Goal: Task Accomplishment & Management: Manage account settings

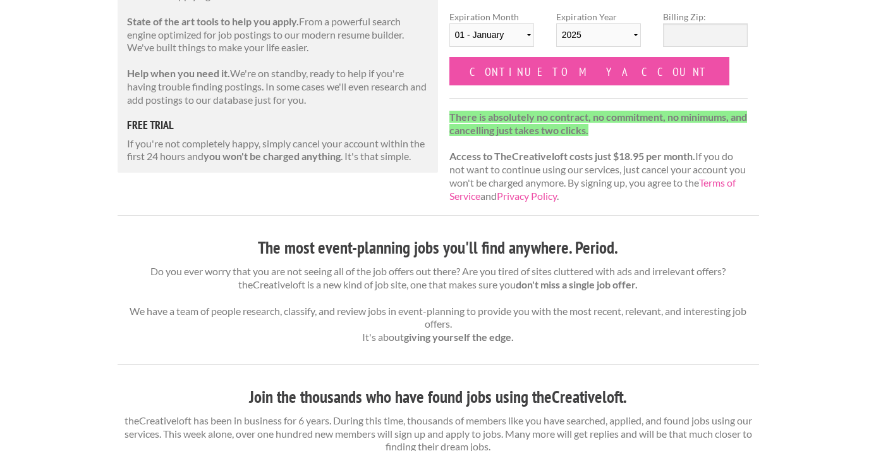
scroll to position [109, 0]
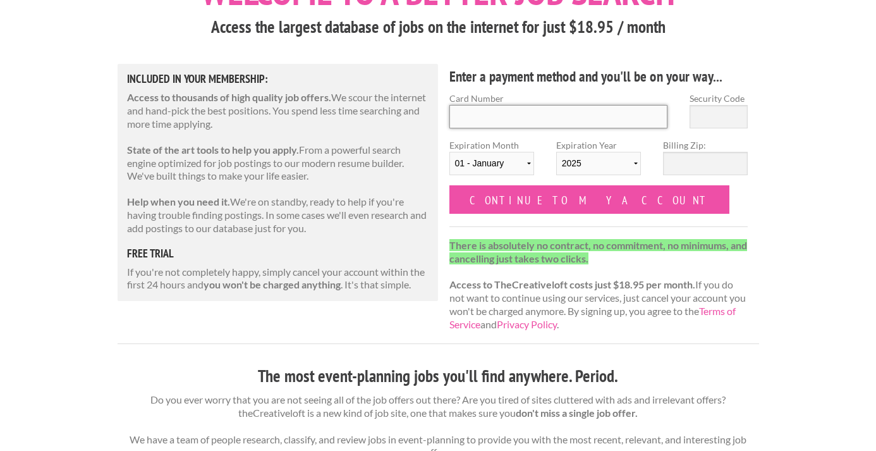
click at [516, 121] on input "Card Number" at bounding box center [559, 116] width 219 height 23
type input "6011 0029 4265 0482"
click at [725, 116] on input "Security Code" at bounding box center [719, 116] width 58 height 23
type input "656"
select select "06"
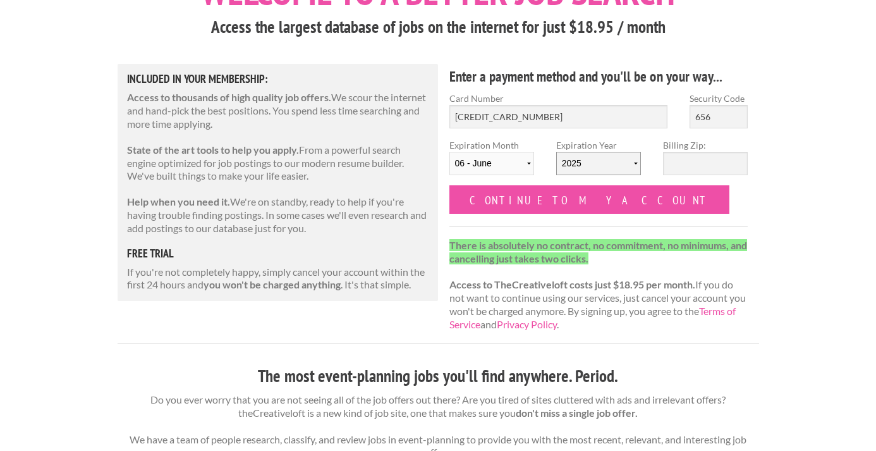
select select "2026"
click at [692, 164] on input "Billing Zip:" at bounding box center [705, 163] width 85 height 23
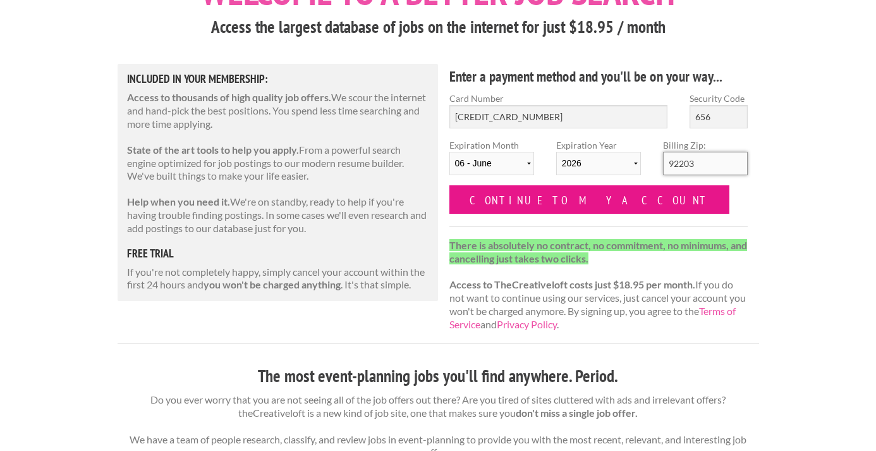
type input "92203"
click at [568, 204] on input "Continue to my account" at bounding box center [590, 199] width 281 height 28
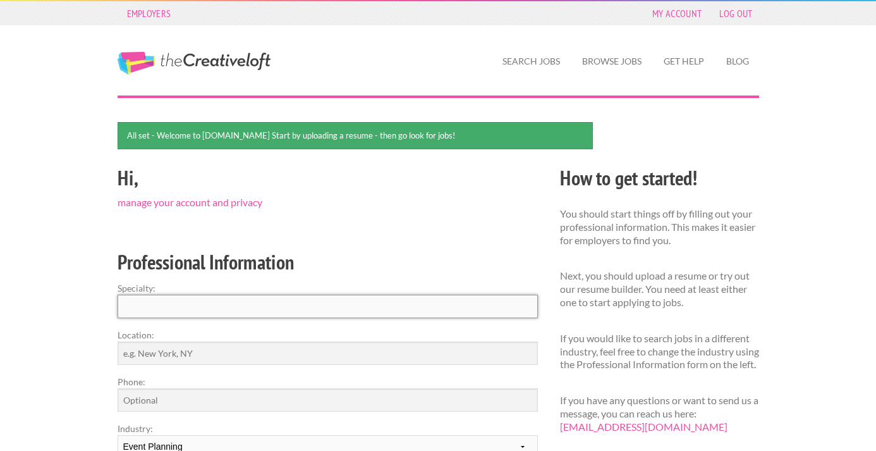
click at [411, 298] on input "Specialty:" at bounding box center [328, 306] width 420 height 23
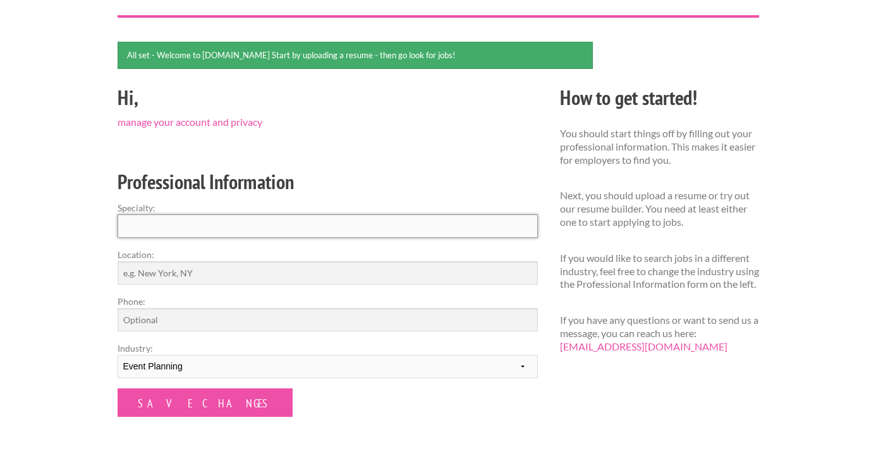
scroll to position [93, 0]
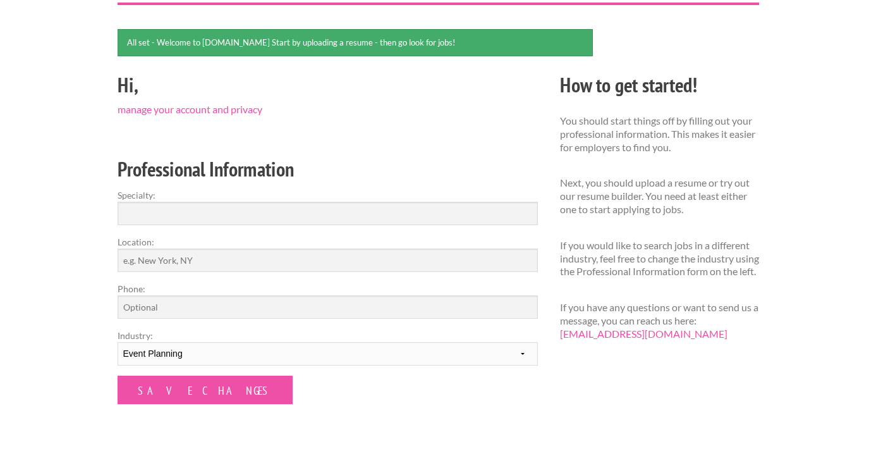
click at [422, 272] on form "Specialty: Location: Phone: Industry: --------- Fashion Interior Design Photogr…" at bounding box center [328, 296] width 420 height 216
click at [413, 253] on input "Location:" at bounding box center [328, 259] width 420 height 23
type input "[GEOGRAPHIC_DATA], [GEOGRAPHIC_DATA]"
click at [399, 321] on form "Specialty: Location: San Diego, CA Phone: Industry: --------- Fashion Interior …" at bounding box center [328, 296] width 420 height 216
click at [411, 212] on input "Specialty:" at bounding box center [328, 213] width 420 height 23
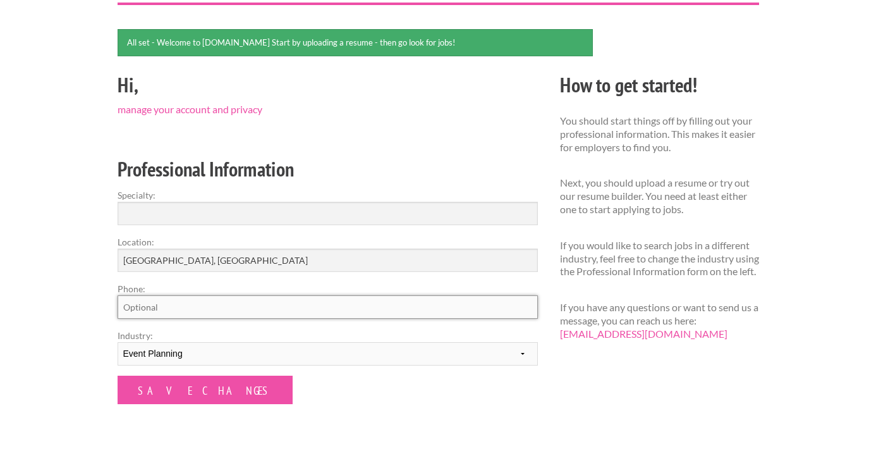
click at [410, 302] on input "Phone:" at bounding box center [328, 306] width 420 height 23
click at [407, 221] on input "Specialty:" at bounding box center [328, 213] width 420 height 23
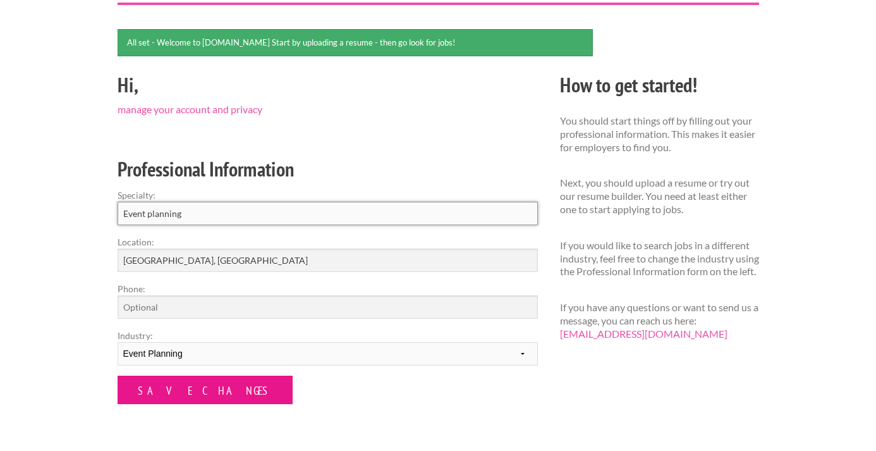
type input "Event planning"
click at [202, 389] on input "Save Changes" at bounding box center [205, 390] width 175 height 28
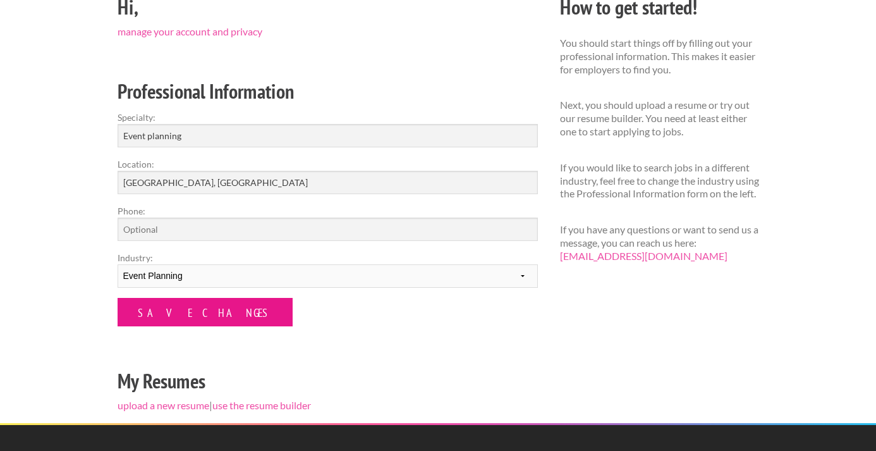
scroll to position [133, 0]
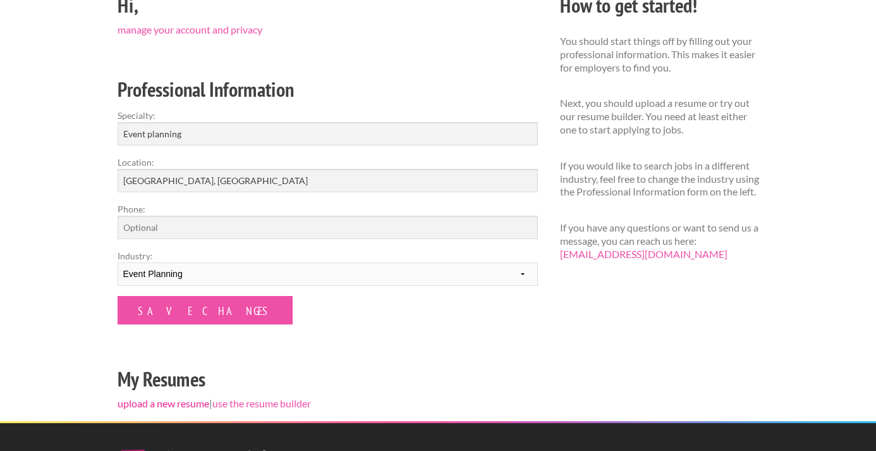
click at [188, 403] on link "upload a new resume" at bounding box center [164, 403] width 92 height 12
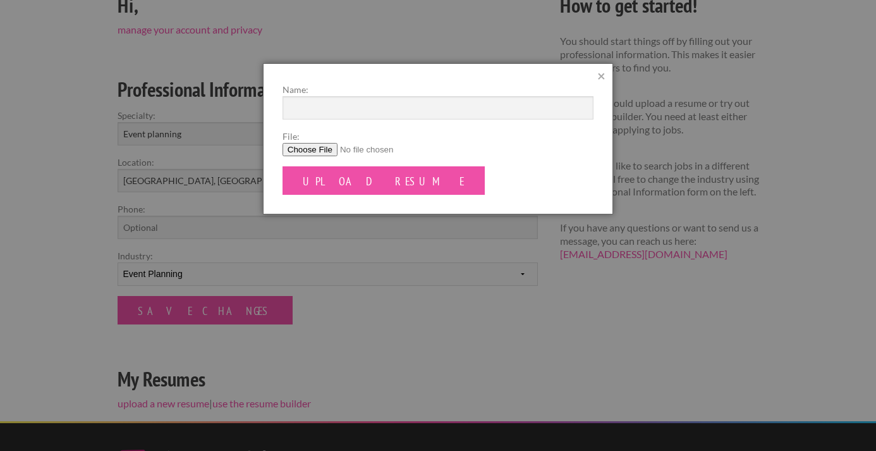
click at [307, 149] on input "File:" at bounding box center [438, 149] width 311 height 13
type input "C:\fakepath\Resume2025.pdf"
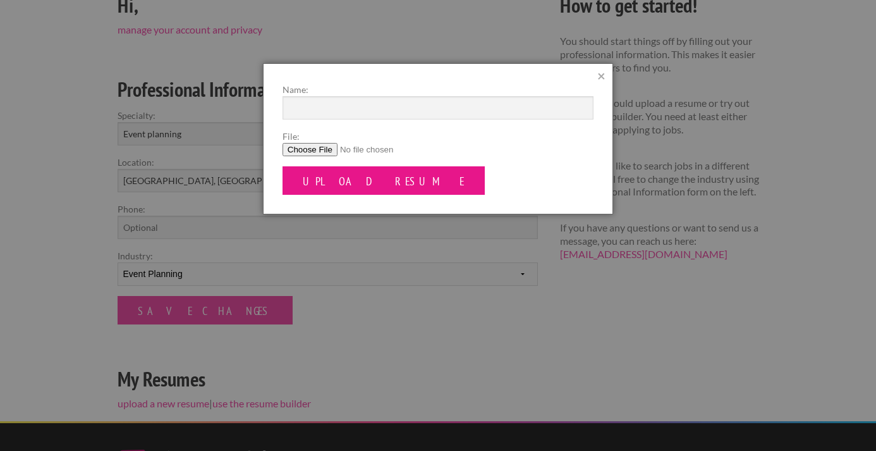
click at [331, 176] on input "Upload Resume" at bounding box center [384, 180] width 202 height 28
type input "[PERSON_NAME] Resume"
click at [314, 190] on input "Upload Resume" at bounding box center [384, 180] width 202 height 28
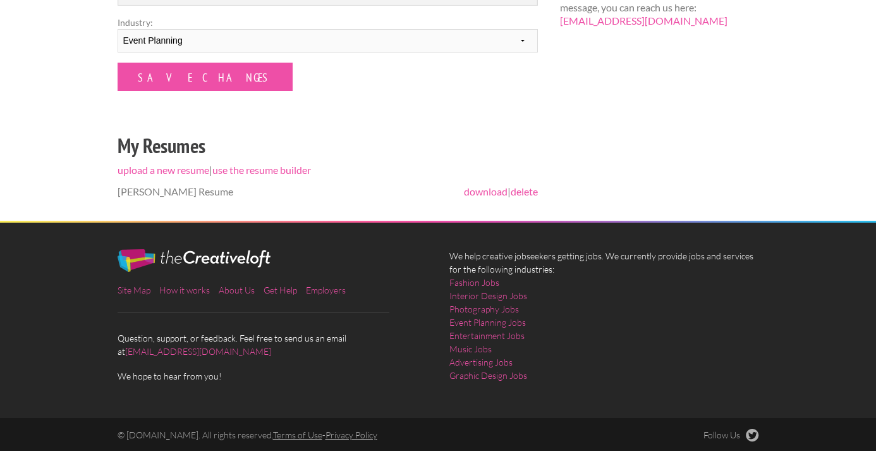
scroll to position [405, 0]
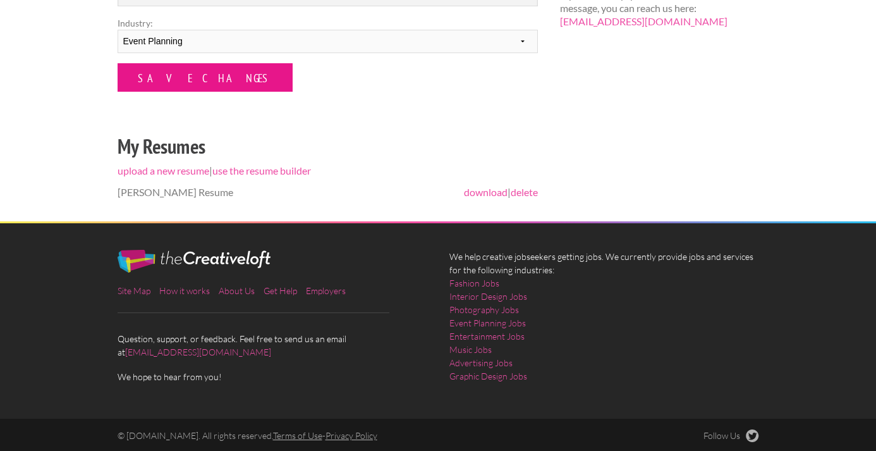
click at [199, 79] on input "Save Changes" at bounding box center [205, 77] width 175 height 28
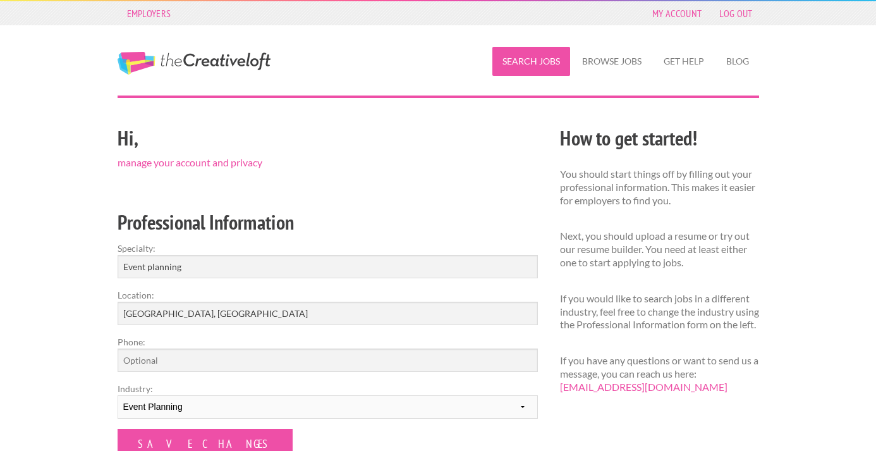
click at [556, 63] on link "Search Jobs" at bounding box center [532, 61] width 78 height 29
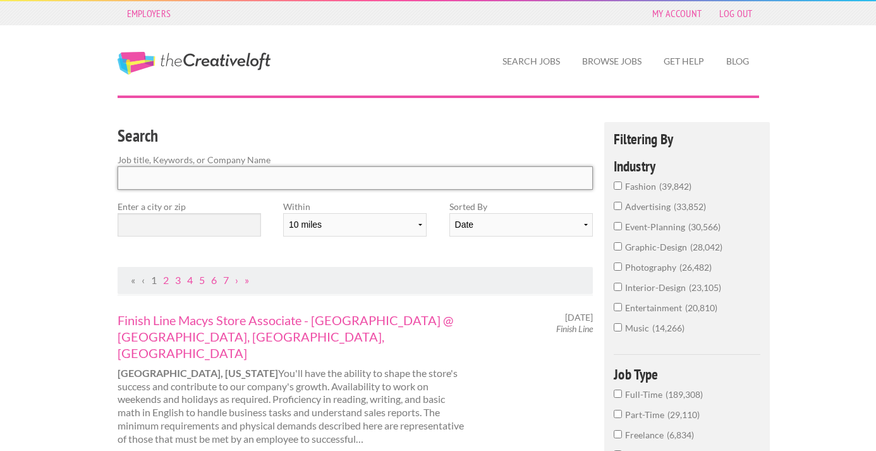
click at [295, 181] on input "Search" at bounding box center [356, 177] width 476 height 23
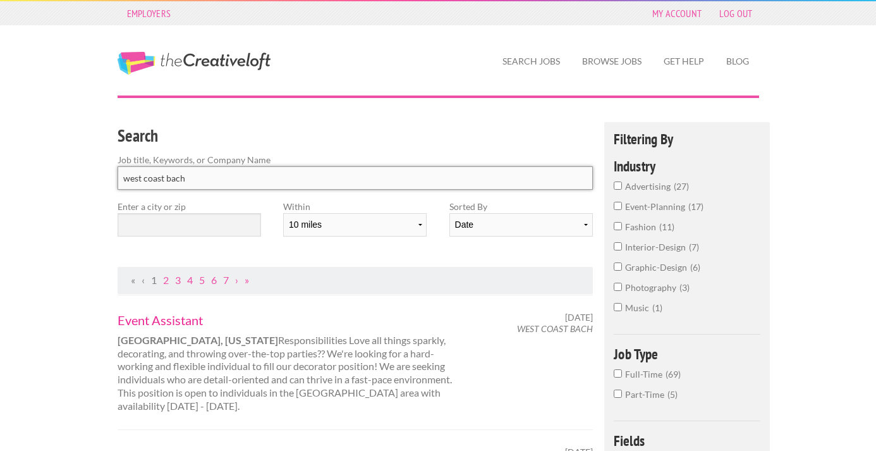
type input "west coast bach"
click at [190, 320] on link "Event Assistant" at bounding box center [294, 320] width 352 height 16
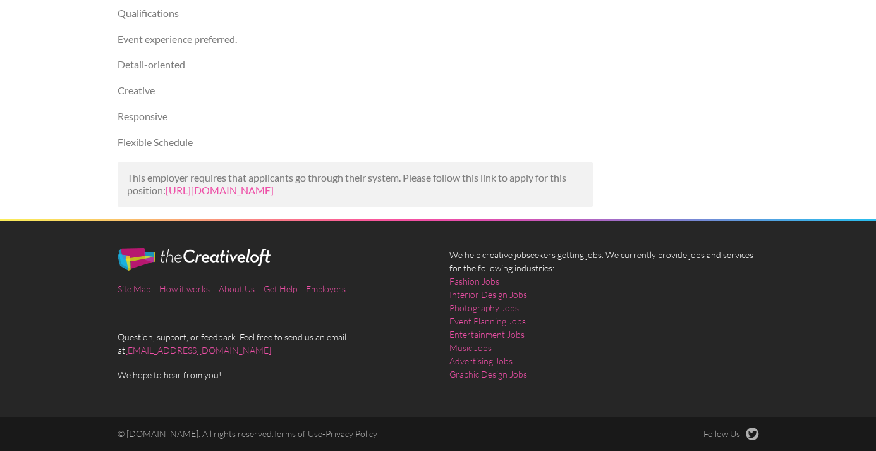
scroll to position [447, 0]
click at [274, 184] on link "[URL][DOMAIN_NAME]" at bounding box center [220, 190] width 108 height 12
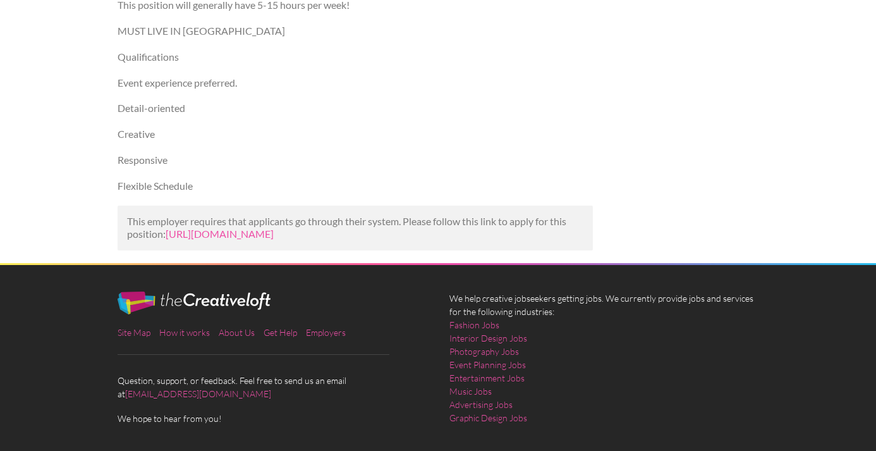
scroll to position [402, 0]
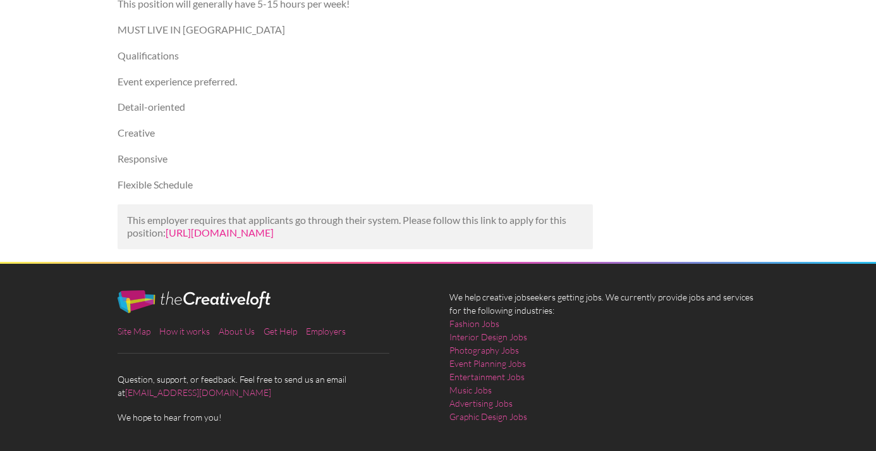
click at [274, 230] on link "[URL][DOMAIN_NAME]" at bounding box center [220, 232] width 108 height 12
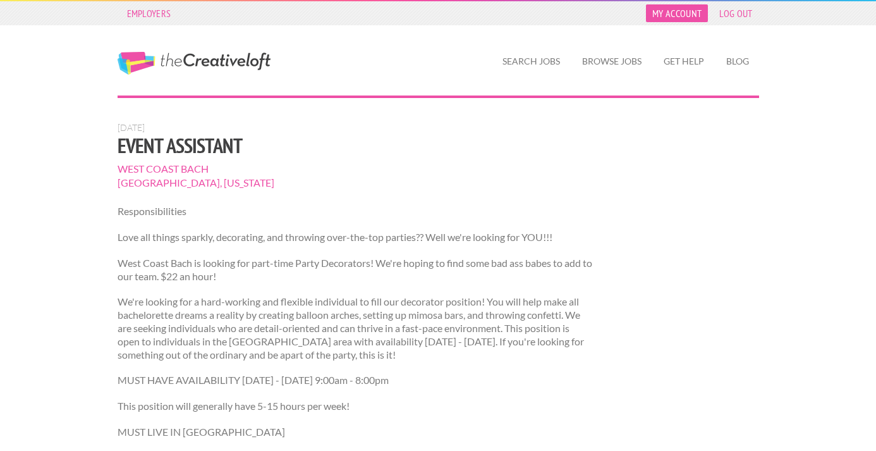
click at [689, 13] on link "My Account" at bounding box center [677, 13] width 62 height 18
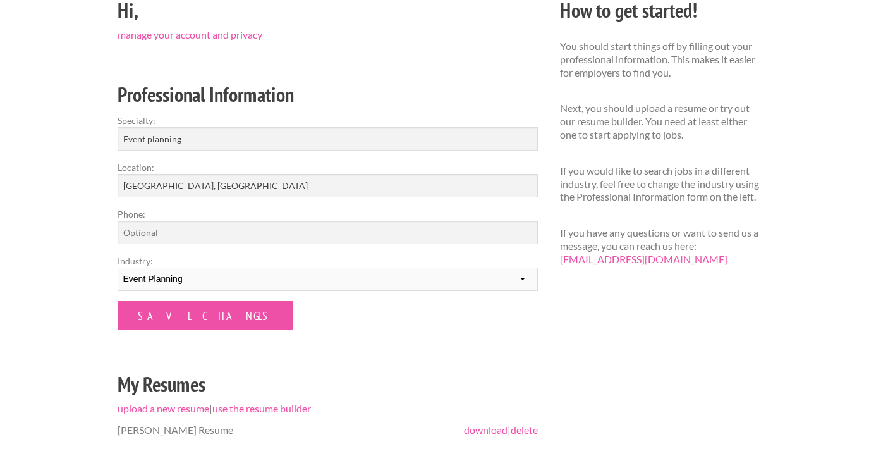
scroll to position [108, 0]
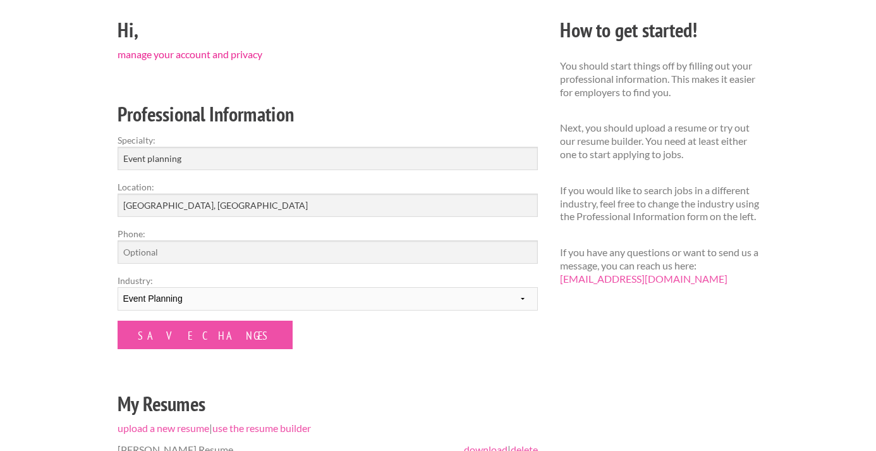
click at [188, 51] on link "manage your account and privacy" at bounding box center [190, 54] width 145 height 12
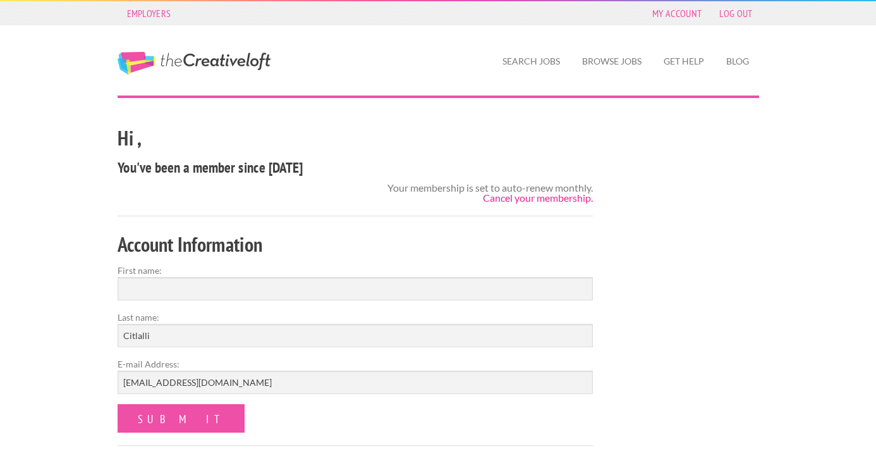
click at [519, 199] on link "Cancel your membership." at bounding box center [538, 198] width 110 height 12
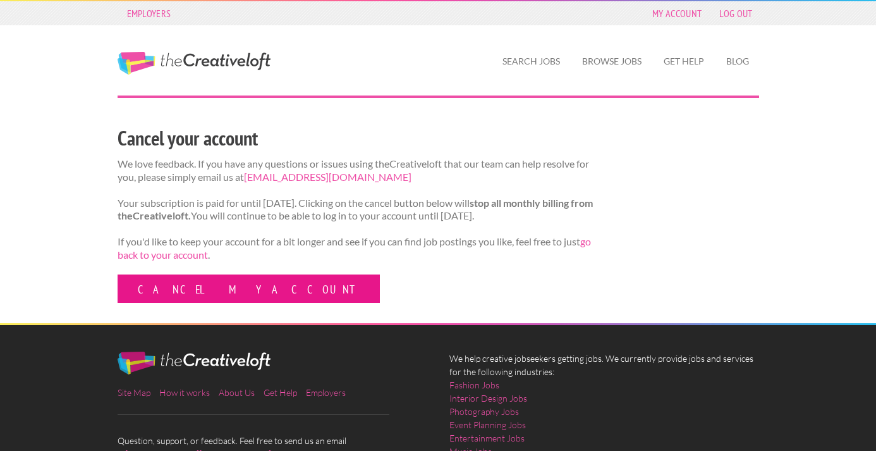
click at [156, 293] on link "Cancel my account" at bounding box center [249, 288] width 262 height 28
